Goal: Transaction & Acquisition: Purchase product/service

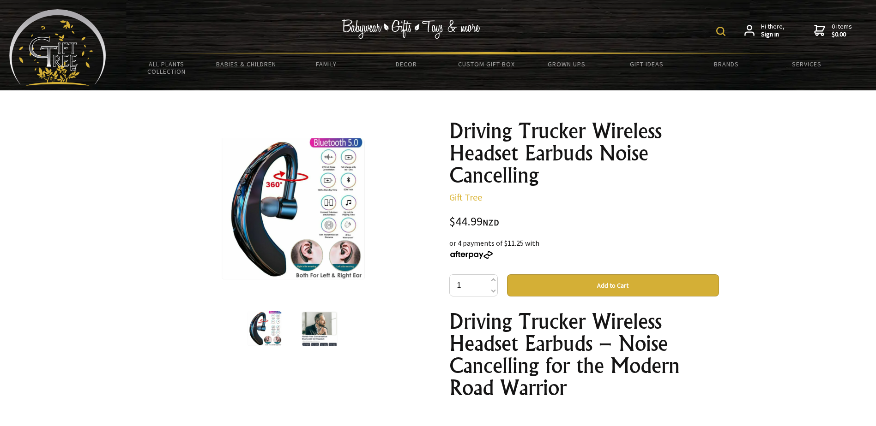
click at [720, 29] on img at bounding box center [720, 31] width 9 height 9
click at [540, 24] on div "Hi there, Sign in 0 items $0.00" at bounding box center [486, 30] width 760 height 43
click at [516, 29] on div "Hi there, Sign in 0 items $0.00" at bounding box center [486, 30] width 760 height 43
click at [674, 30] on input "text" at bounding box center [691, 31] width 75 height 16
type input "trucker"
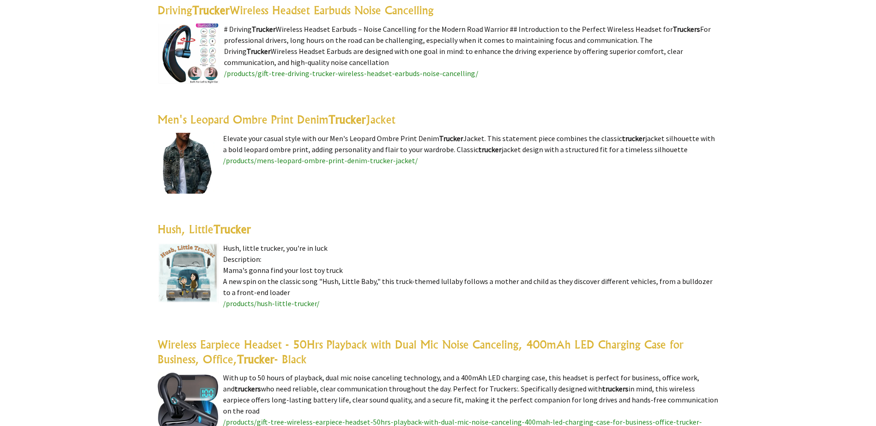
scroll to position [600, 0]
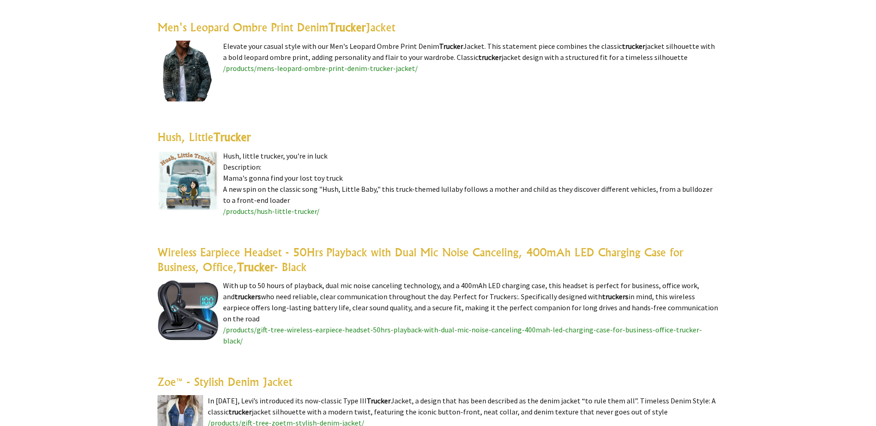
click at [236, 259] on link "Wireless Earpiece Headset - 50Hrs Playback with Dual Mic Noise Canceling, 400mA…" at bounding box center [420, 260] width 526 height 29
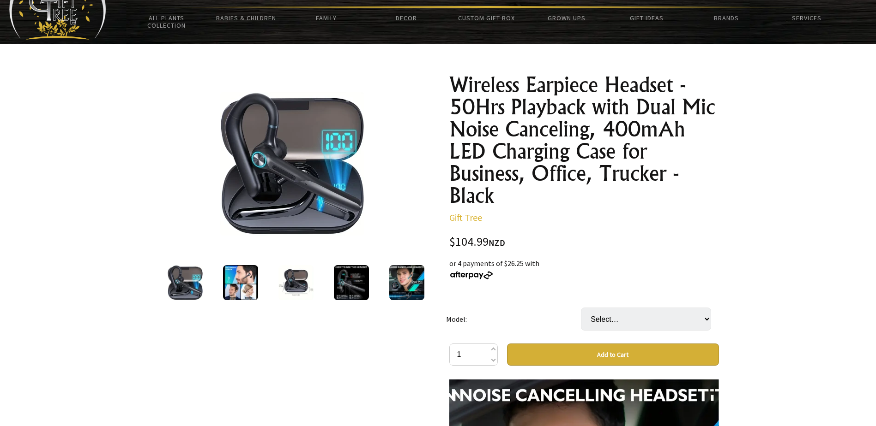
scroll to position [92, 0]
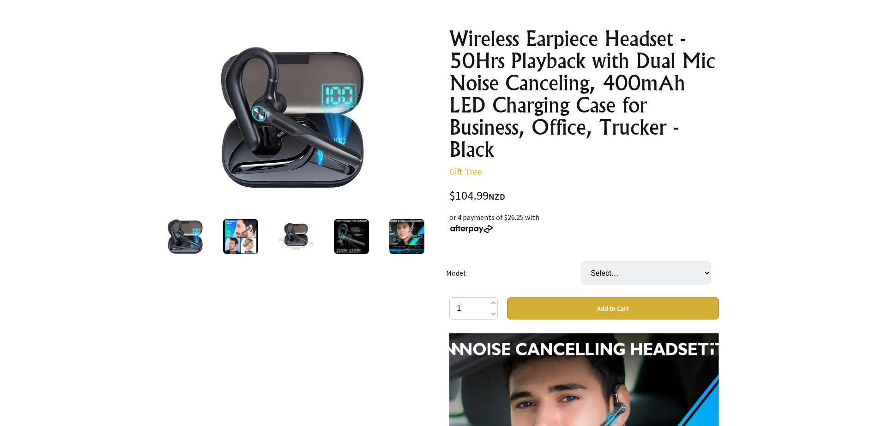
click at [193, 232] on img at bounding box center [185, 236] width 35 height 35
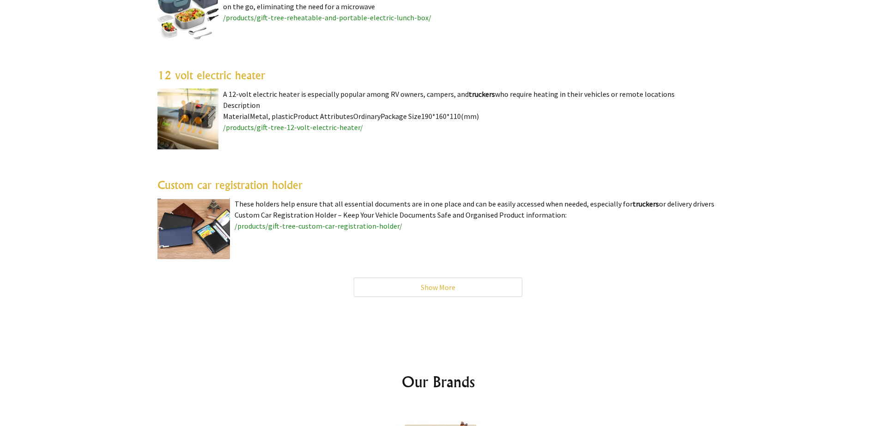
scroll to position [2862, 0]
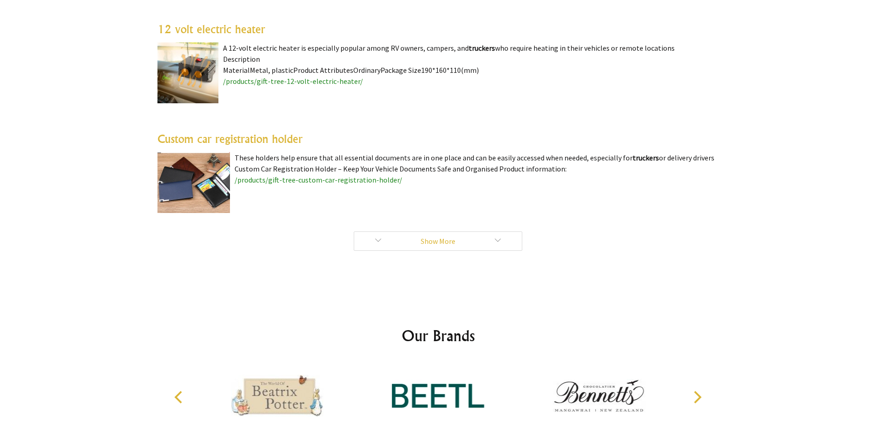
click at [479, 232] on link "Show More" at bounding box center [438, 241] width 168 height 19
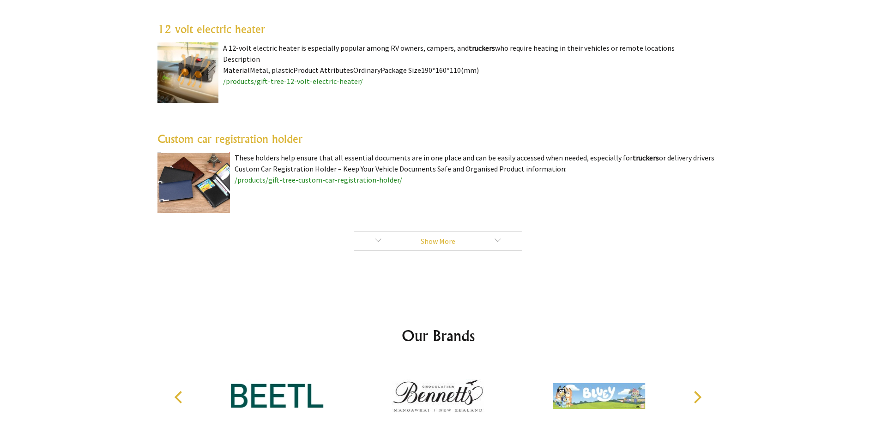
click at [436, 235] on link "Show More" at bounding box center [438, 241] width 168 height 19
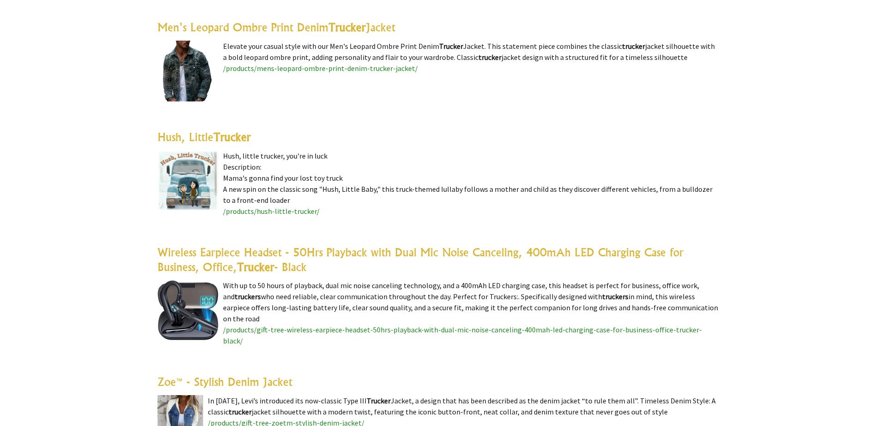
scroll to position [646, 0]
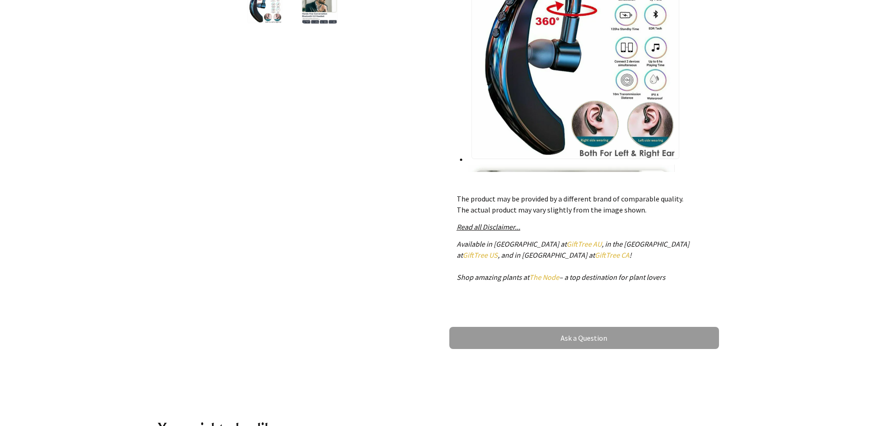
scroll to position [2002, 0]
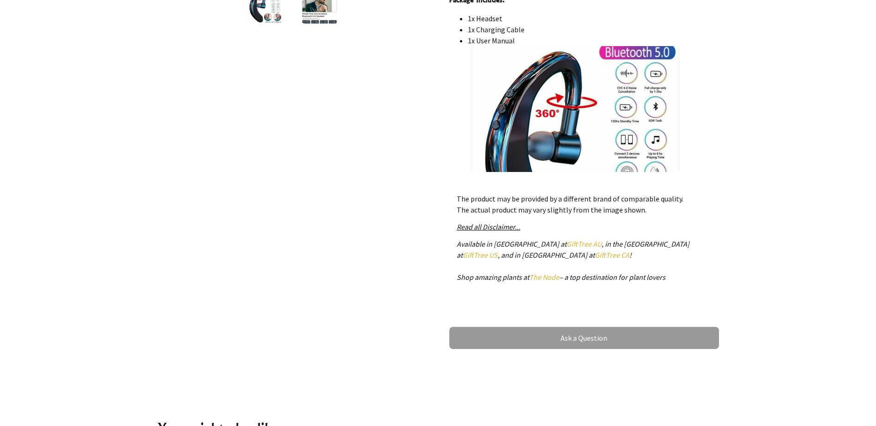
click at [522, 111] on img at bounding box center [573, 150] width 211 height 208
click at [617, 80] on img at bounding box center [573, 150] width 211 height 208
click at [616, 82] on img at bounding box center [573, 150] width 211 height 208
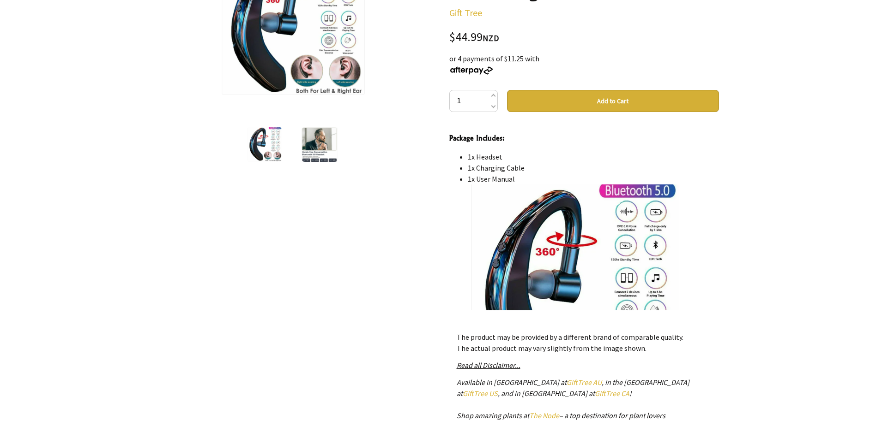
scroll to position [92, 0]
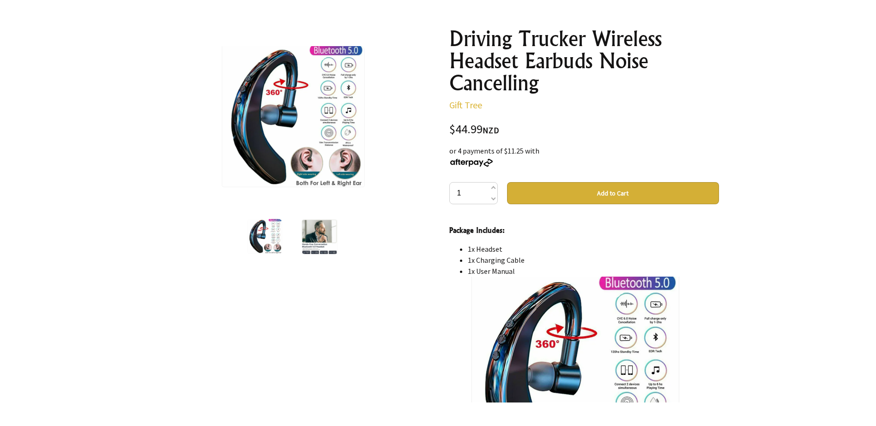
click at [324, 76] on img at bounding box center [291, 117] width 145 height 143
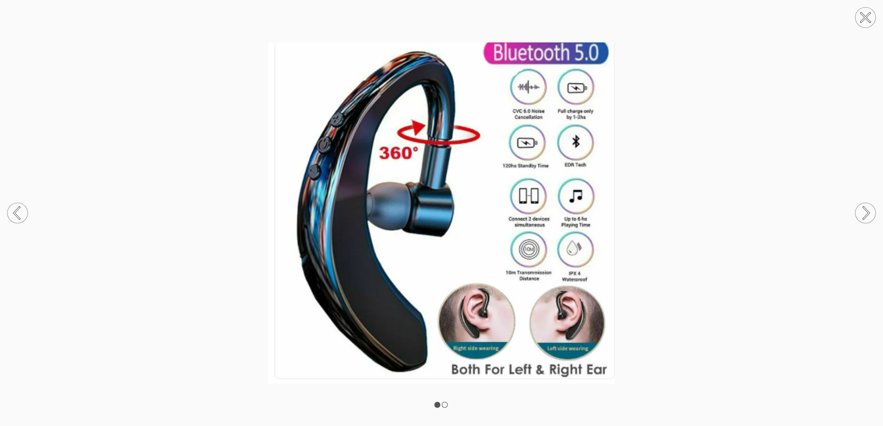
click at [870, 15] on circle at bounding box center [865, 17] width 20 height 20
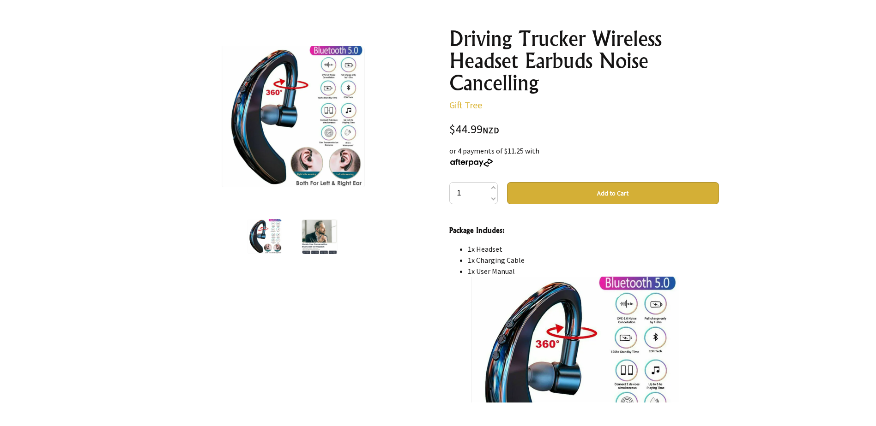
click at [306, 239] on img at bounding box center [319, 236] width 37 height 35
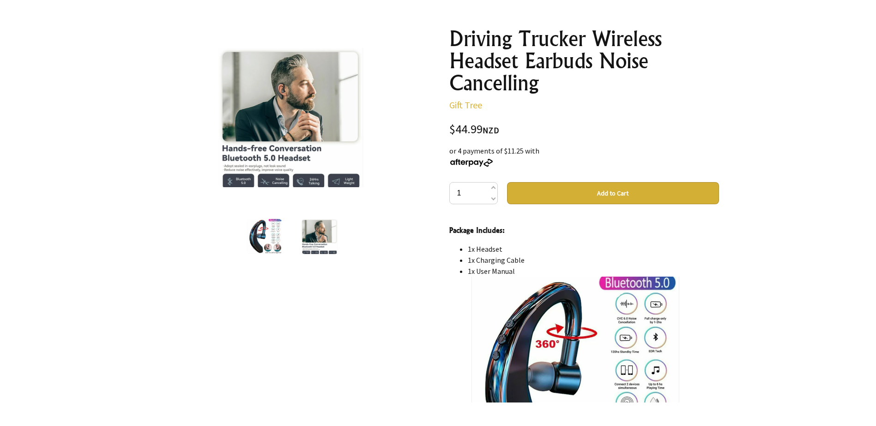
click at [311, 98] on img at bounding box center [292, 117] width 149 height 139
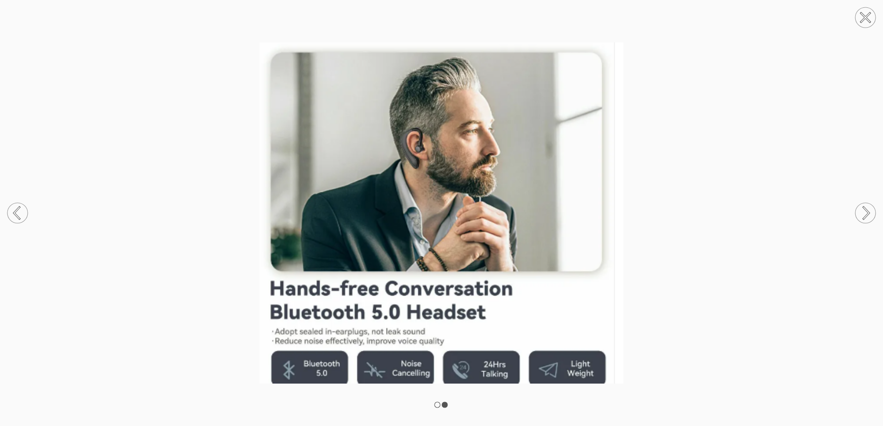
click at [860, 20] on circle at bounding box center [865, 17] width 20 height 20
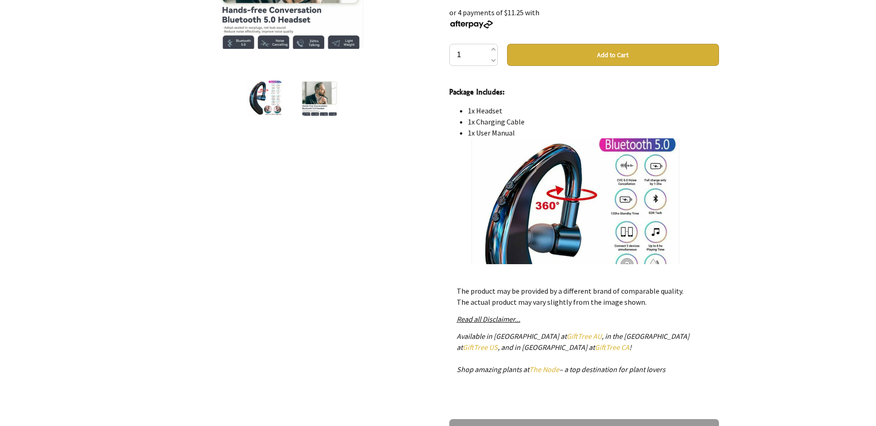
scroll to position [277, 0]
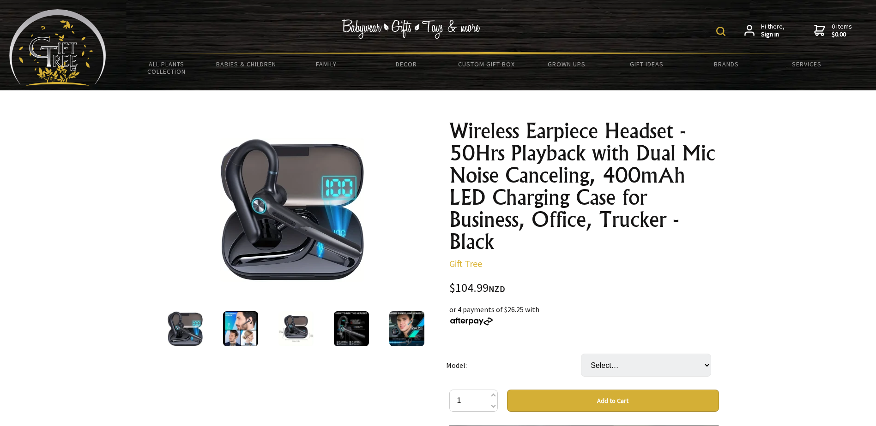
click at [240, 336] on img at bounding box center [240, 329] width 35 height 35
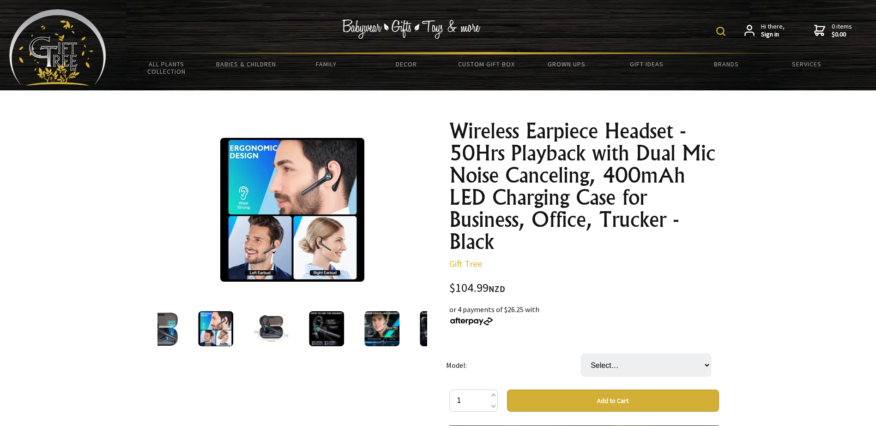
click at [291, 330] on div at bounding box center [270, 329] width 55 height 39
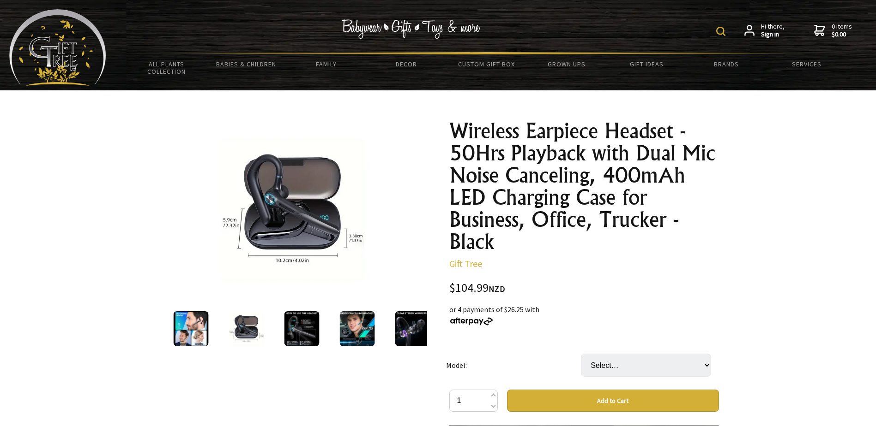
click at [308, 331] on img at bounding box center [301, 329] width 35 height 35
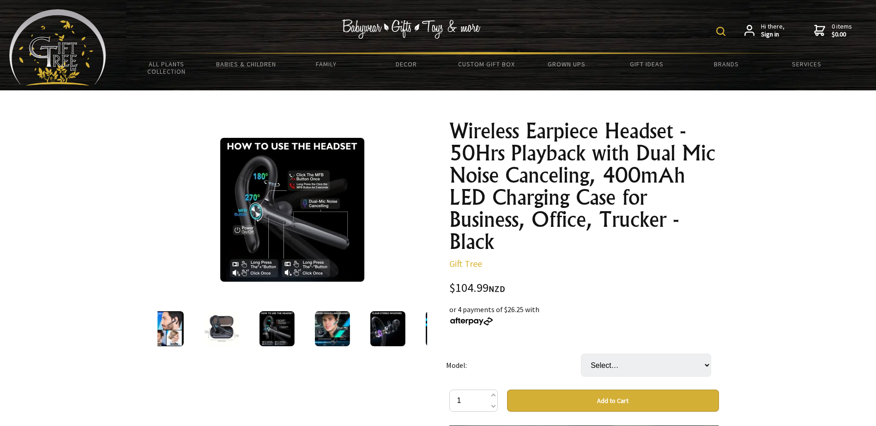
click at [337, 228] on img at bounding box center [292, 210] width 144 height 144
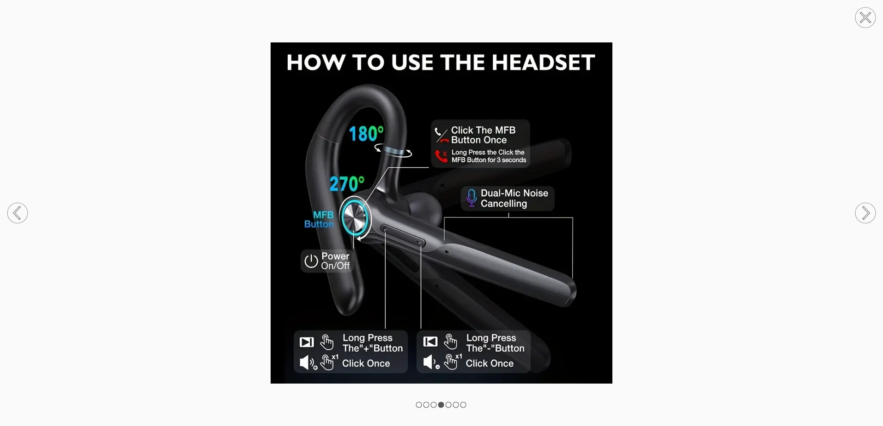
click at [867, 20] on icon at bounding box center [864, 17] width 9 height 9
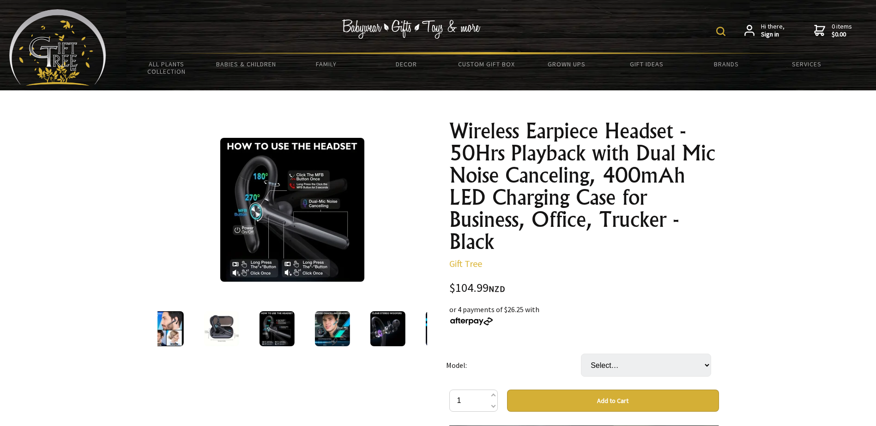
click at [314, 337] on img at bounding box center [331, 329] width 35 height 35
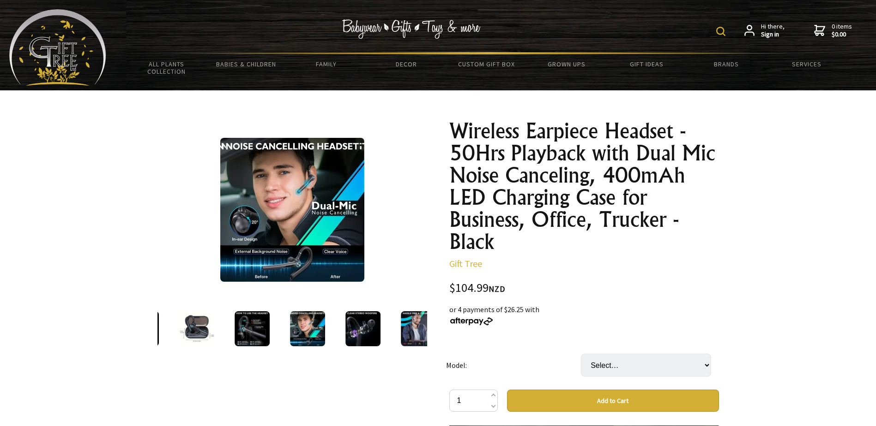
click at [359, 340] on img at bounding box center [362, 329] width 35 height 35
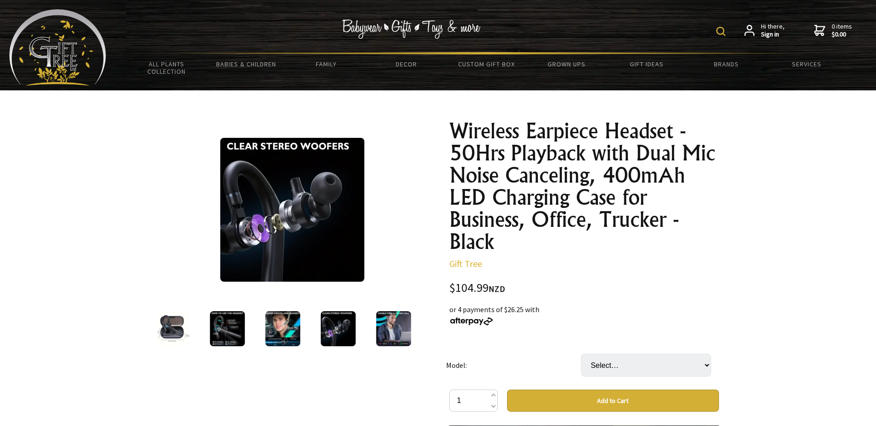
click at [387, 338] on img at bounding box center [393, 329] width 35 height 35
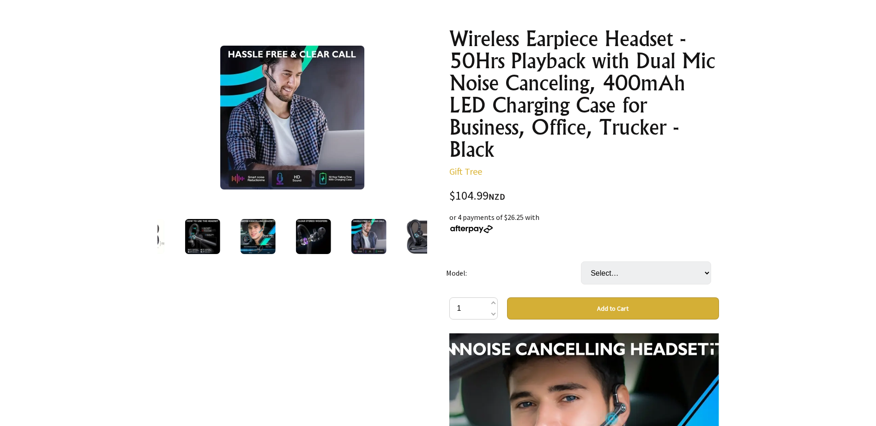
scroll to position [138, 0]
